Goal: Task Accomplishment & Management: Manage account settings

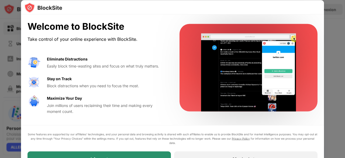
click at [140, 143] on div "I Accept" at bounding box center [98, 158] width 143 height 15
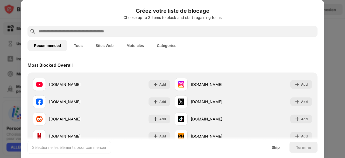
click at [156, 47] on button "Catégories" at bounding box center [166, 45] width 32 height 11
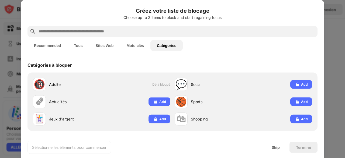
click at [132, 46] on button "Mots-clés" at bounding box center [135, 45] width 30 height 11
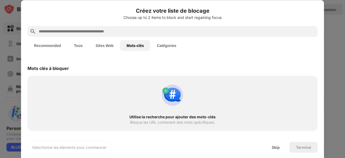
click at [109, 46] on button "Sites Web" at bounding box center [104, 45] width 31 height 11
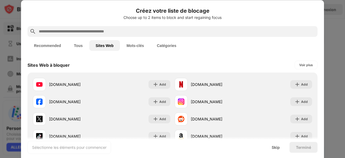
click at [77, 46] on button "Tous" at bounding box center [78, 45] width 22 height 11
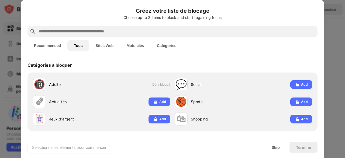
click at [48, 45] on button "Recommended" at bounding box center [47, 45] width 40 height 11
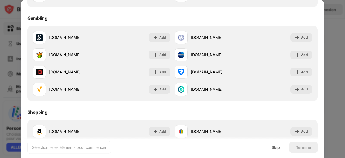
scroll to position [523, 0]
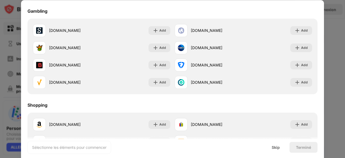
click at [305, 143] on div "Terminé" at bounding box center [303, 147] width 15 height 4
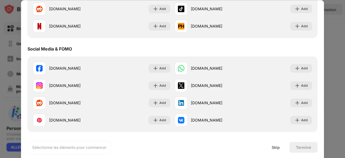
scroll to position [0, 0]
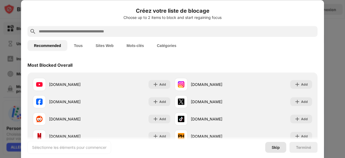
click at [272, 143] on div "Skip" at bounding box center [276, 147] width 8 height 4
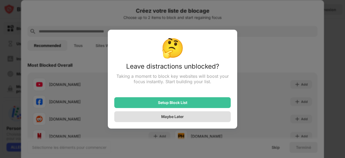
click at [179, 119] on div "Maybe Later" at bounding box center [172, 116] width 116 height 11
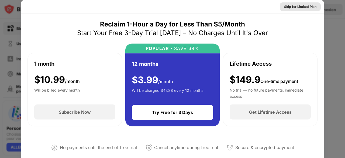
click at [302, 7] on div "Skip for Limited Plan" at bounding box center [300, 6] width 32 height 5
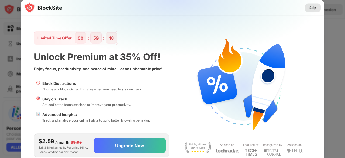
click at [313, 8] on div "Skip" at bounding box center [312, 7] width 7 height 5
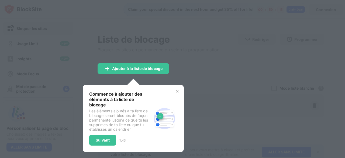
click at [176, 90] on img at bounding box center [177, 91] width 4 height 4
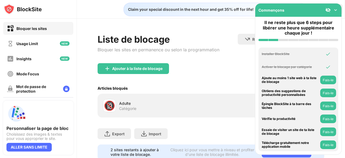
click at [213, 71] on div "Ajouter à la liste de blocage" at bounding box center [211, 72] width 227 height 19
click at [336, 9] on img at bounding box center [335, 9] width 5 height 5
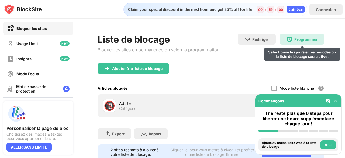
click at [294, 39] on div "Programmer" at bounding box center [305, 39] width 23 height 5
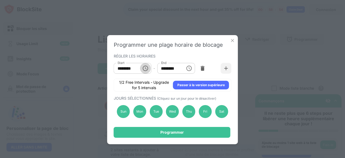
click at [146, 69] on icon "Choose time, selected time is 10:00 AM" at bounding box center [146, 68] width 2 height 2
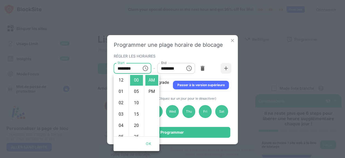
scroll to position [113, 0]
click at [120, 81] on li "01" at bounding box center [121, 83] width 13 height 11
click at [123, 82] on li "12" at bounding box center [121, 79] width 13 height 11
type input "********"
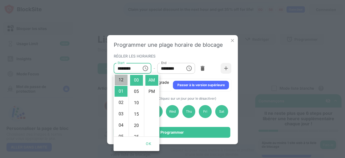
scroll to position [0, 0]
click at [164, 69] on input "********" at bounding box center [169, 68] width 24 height 11
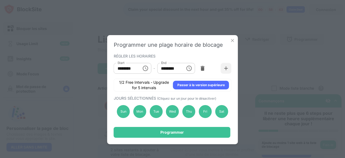
click at [188, 68] on icon "Choose time, selected time is 1:00 PM" at bounding box center [189, 68] width 6 height 6
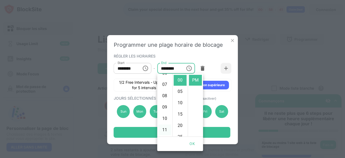
scroll to position [80, 0]
click at [164, 125] on li "11" at bounding box center [164, 124] width 13 height 11
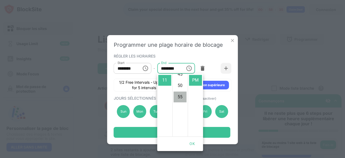
click at [178, 98] on li "55" at bounding box center [180, 96] width 13 height 11
type input "********"
click at [193, 143] on button "OK" at bounding box center [192, 144] width 17 height 10
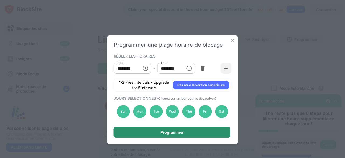
click at [177, 131] on div "Programmer" at bounding box center [171, 132] width 23 height 4
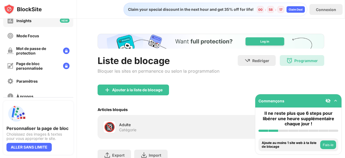
scroll to position [38, 0]
click at [46, 50] on div "Mot de passe de protection" at bounding box center [37, 50] width 43 height 9
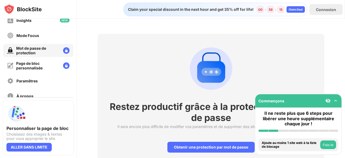
scroll to position [23, 0]
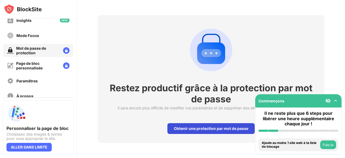
click at [201, 123] on div "Obtenir une protection par mot de passe" at bounding box center [210, 128] width 87 height 11
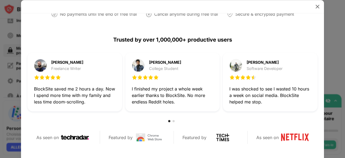
scroll to position [133, 0]
click at [318, 8] on img at bounding box center [317, 6] width 5 height 5
